Goal: Transaction & Acquisition: Purchase product/service

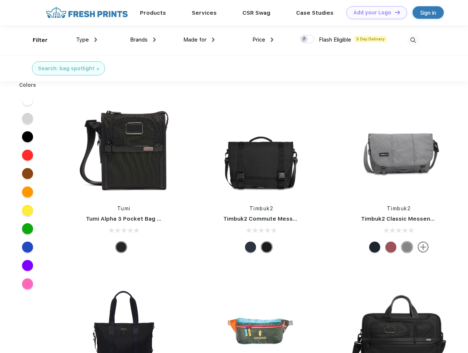
scroll to position [0, 0]
click at [374, 12] on link "Add your Logo Design Tool" at bounding box center [376, 12] width 61 height 13
click at [0, 0] on div "Design Tool" at bounding box center [0, 0] width 0 height 0
click at [394, 12] on link "Add your Logo Design Tool" at bounding box center [376, 12] width 61 height 13
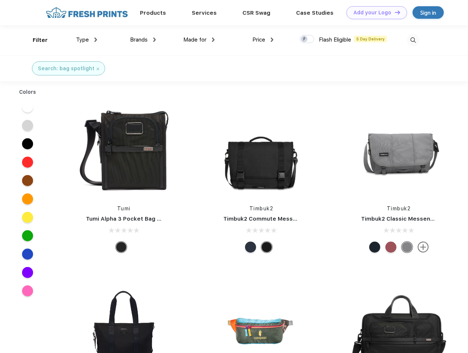
click at [35, 40] on div "Filter" at bounding box center [40, 40] width 15 height 8
click at [87, 40] on span "Type" at bounding box center [82, 39] width 13 height 7
click at [143, 40] on span "Brands" at bounding box center [139, 39] width 18 height 7
click at [199, 40] on span "Made for" at bounding box center [194, 39] width 23 height 7
click at [263, 40] on span "Price" at bounding box center [258, 39] width 13 height 7
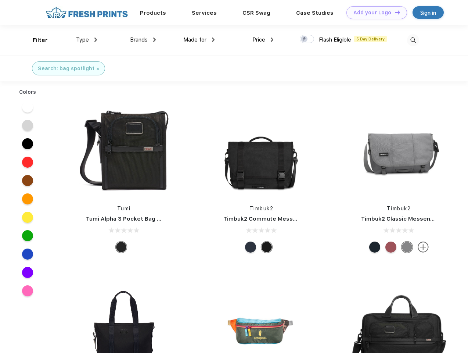
click at [307, 39] on div at bounding box center [307, 39] width 14 height 8
click at [304, 39] on input "checkbox" at bounding box center [302, 37] width 5 height 5
click at [413, 40] on img at bounding box center [413, 40] width 12 height 12
